Goal: Information Seeking & Learning: Learn about a topic

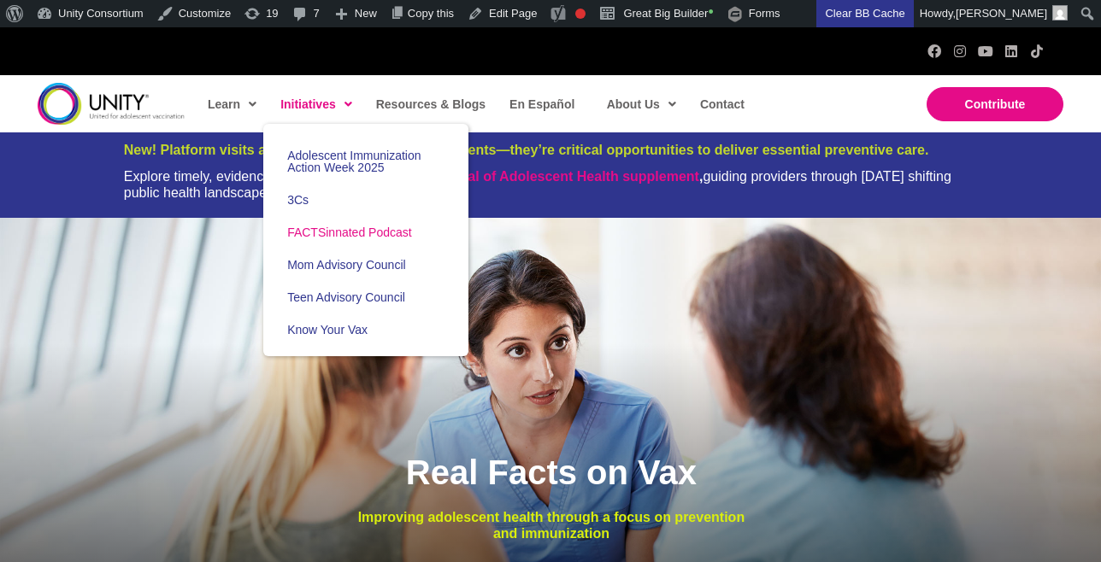
click at [343, 232] on span "FACTSinnated Podcast" at bounding box center [349, 233] width 125 height 14
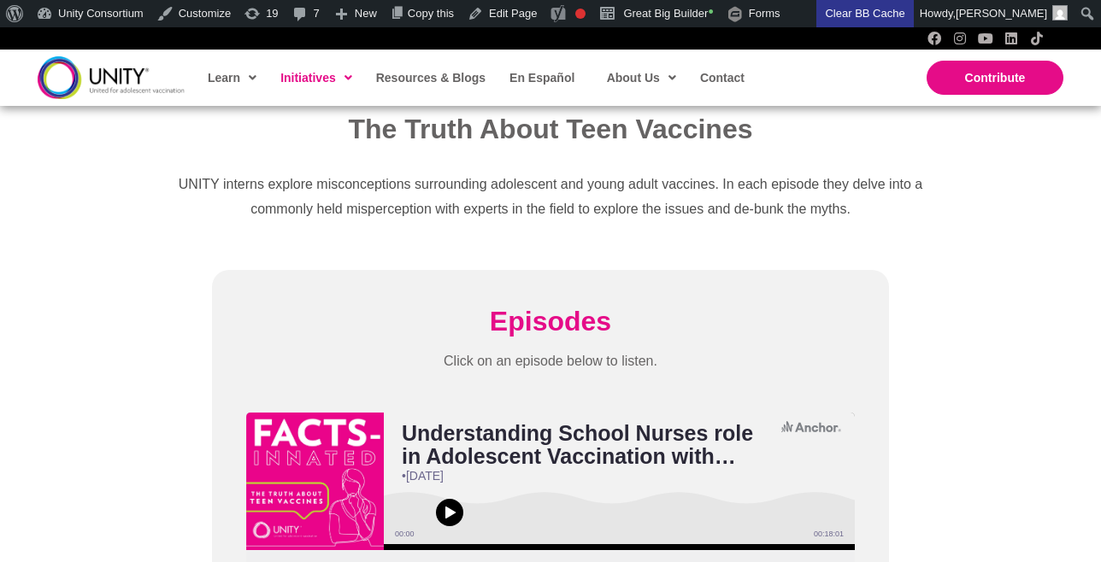
scroll to position [702, 0]
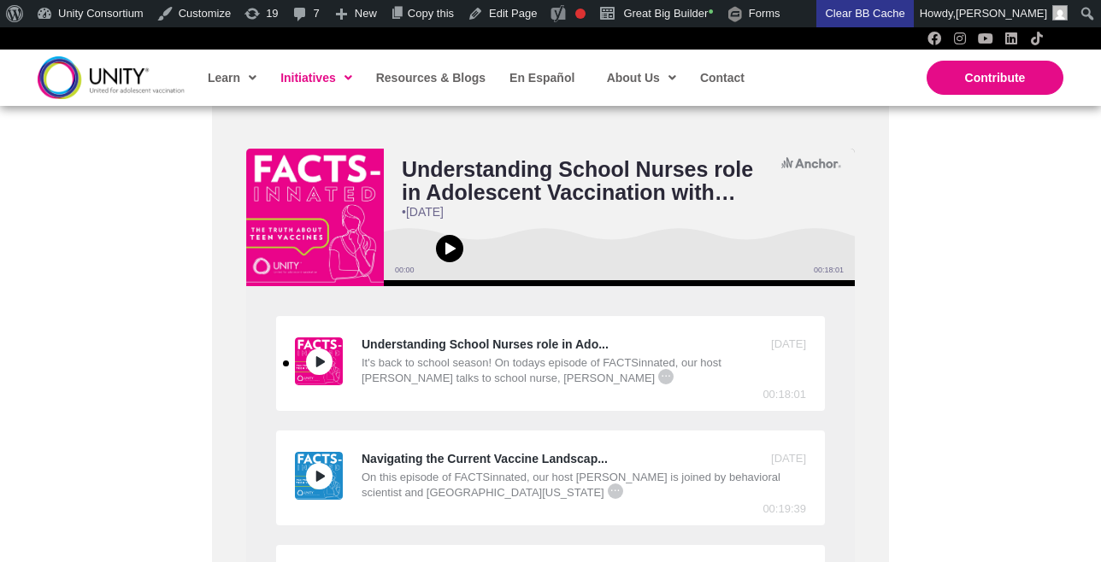
click at [526, 344] on div "Understanding School Nurses role in Ado..." at bounding box center [502, 345] width 414 height 15
